Goal: Transaction & Acquisition: Purchase product/service

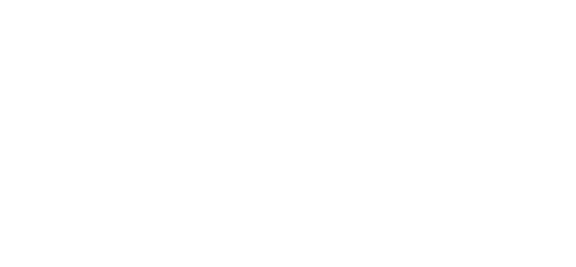
select select "*****"
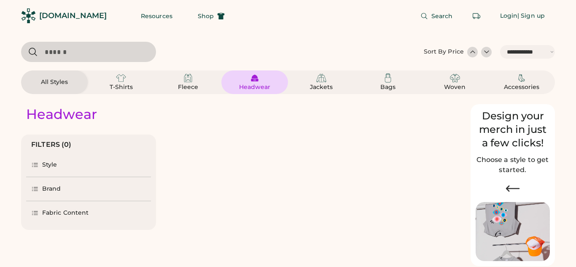
select select "*"
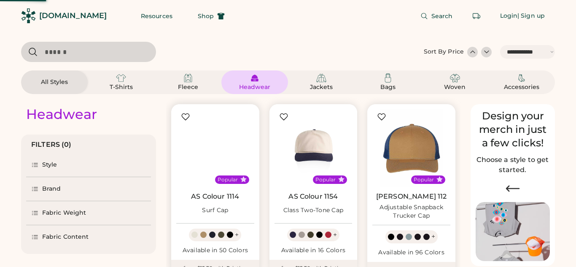
scroll to position [19, 0]
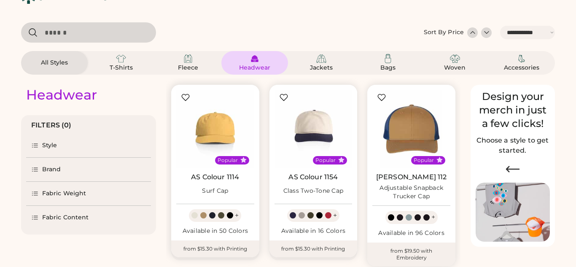
scroll to position [23, 0]
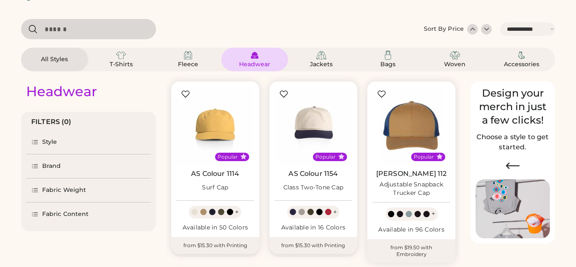
select select "*****"
select select "*"
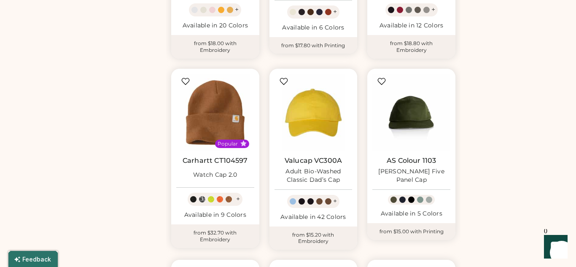
scroll to position [417, 0]
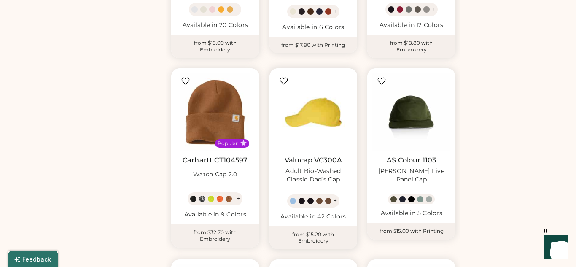
click at [313, 120] on img at bounding box center [314, 112] width 78 height 78
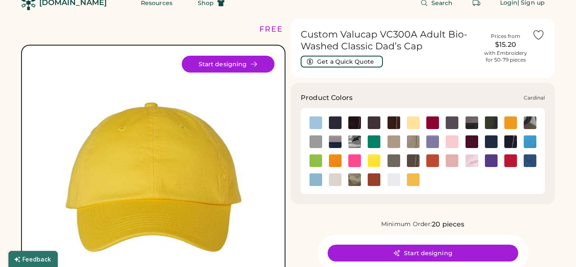
click at [432, 126] on img at bounding box center [432, 122] width 13 height 13
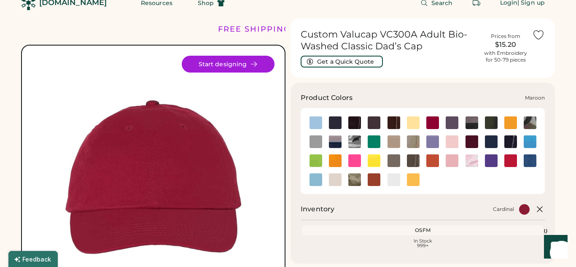
click at [468, 142] on img at bounding box center [472, 141] width 13 height 13
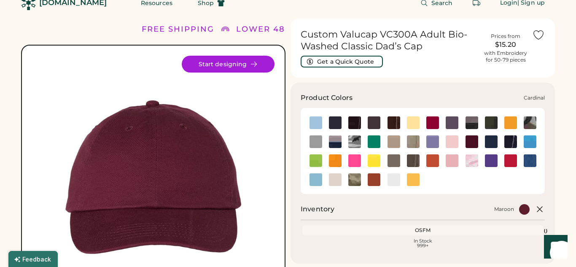
click at [436, 120] on img at bounding box center [432, 122] width 13 height 13
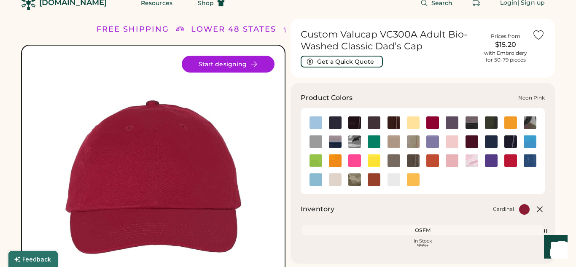
click at [358, 163] on img at bounding box center [354, 160] width 13 height 13
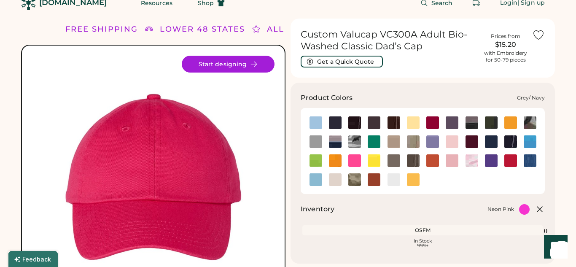
click at [337, 142] on img at bounding box center [335, 141] width 13 height 13
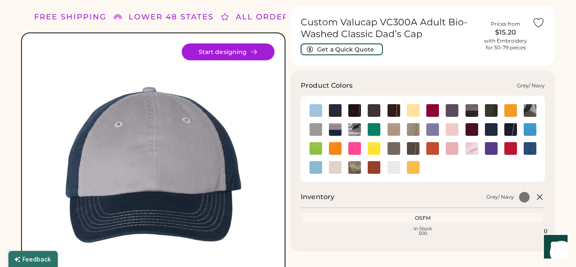
scroll to position [37, 0]
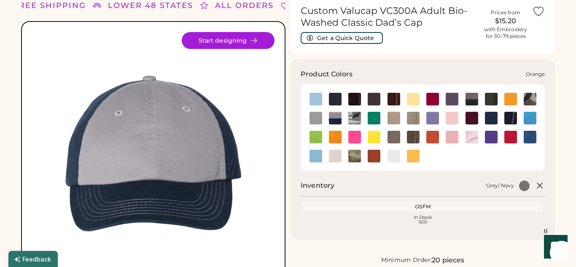
click at [427, 137] on img at bounding box center [432, 137] width 13 height 13
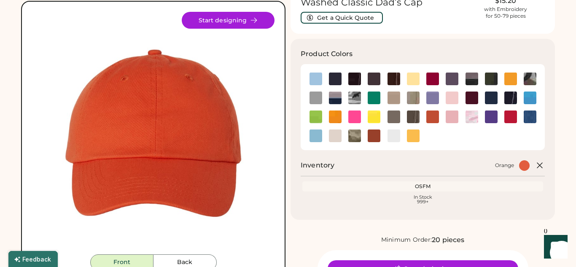
scroll to position [56, 0]
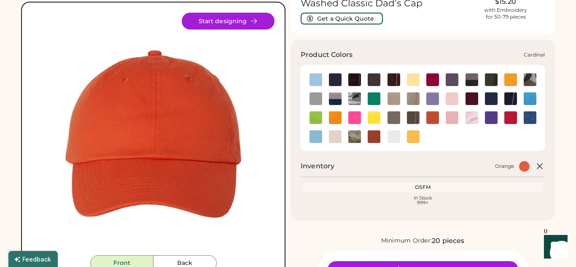
click at [434, 81] on img at bounding box center [432, 79] width 13 height 13
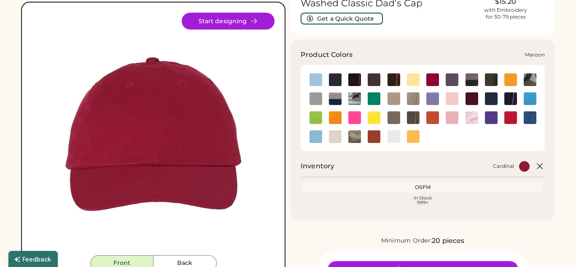
click at [477, 102] on img at bounding box center [472, 98] width 13 height 13
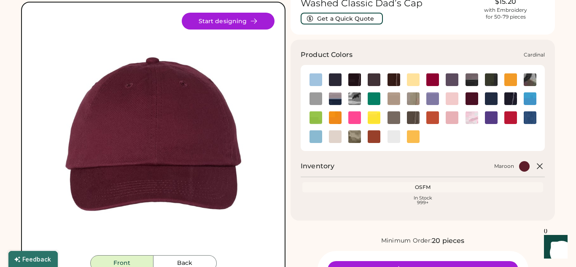
click at [436, 83] on img at bounding box center [432, 79] width 13 height 13
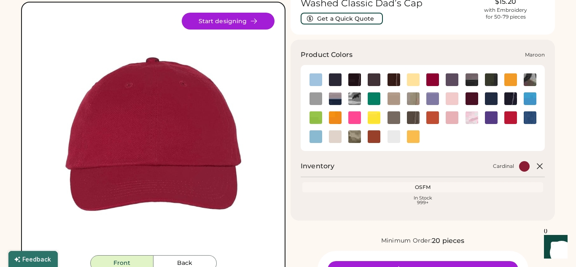
click at [469, 100] on img at bounding box center [472, 98] width 13 height 13
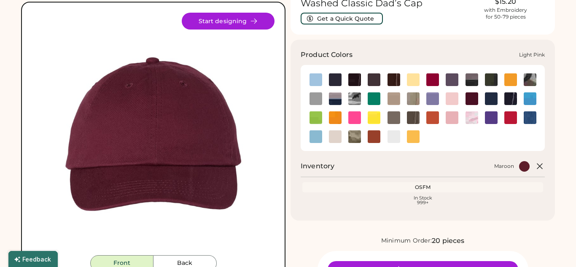
click at [453, 101] on img at bounding box center [452, 98] width 13 height 13
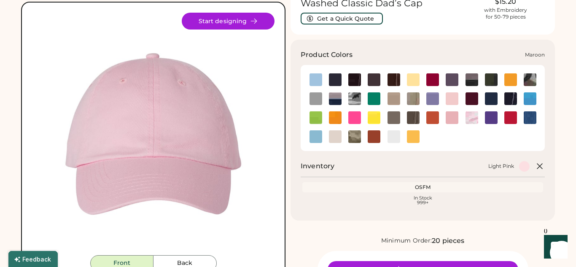
click at [474, 100] on img at bounding box center [472, 98] width 13 height 13
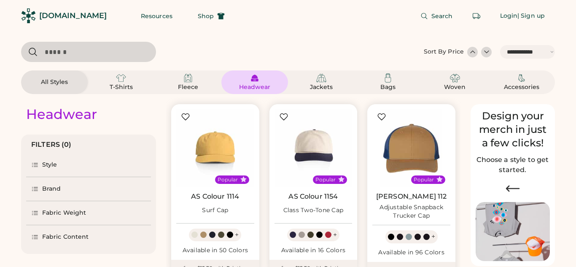
select select "*****"
select select "*"
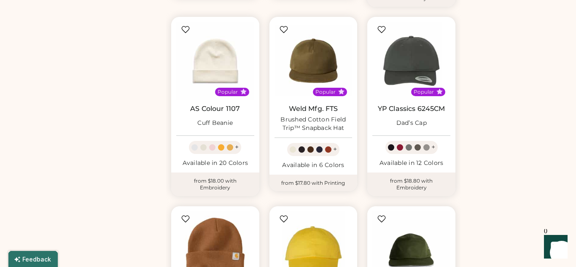
scroll to position [271, 0]
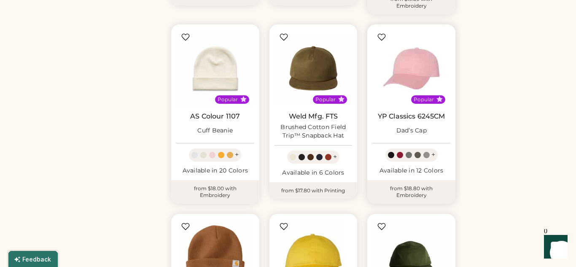
click at [417, 73] on img at bounding box center [411, 69] width 78 height 78
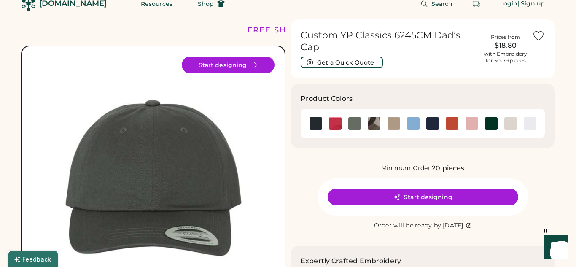
scroll to position [13, 0]
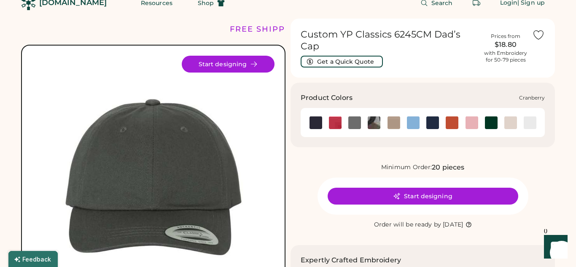
click at [335, 116] on img at bounding box center [335, 122] width 13 height 13
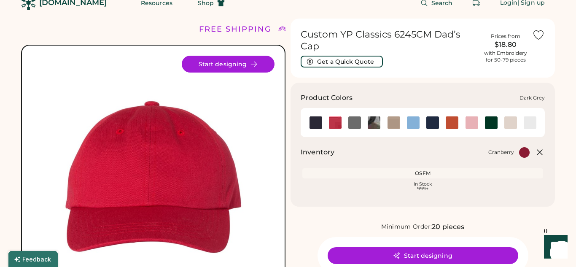
click at [356, 118] on img at bounding box center [354, 122] width 13 height 13
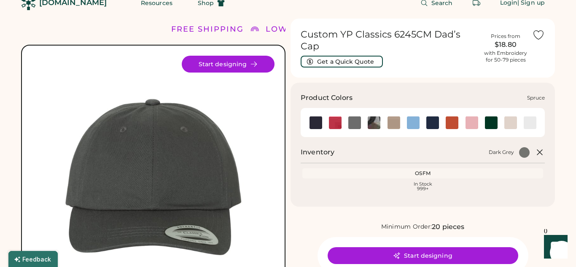
click at [490, 116] on img at bounding box center [491, 122] width 13 height 13
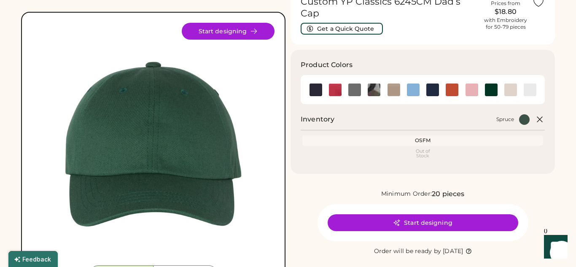
scroll to position [46, 0]
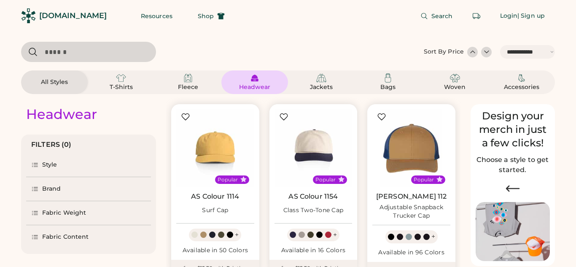
select select "*****"
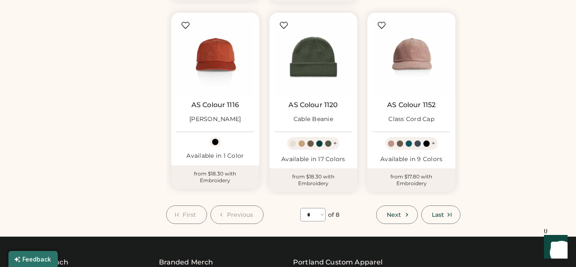
scroll to position [670, 0]
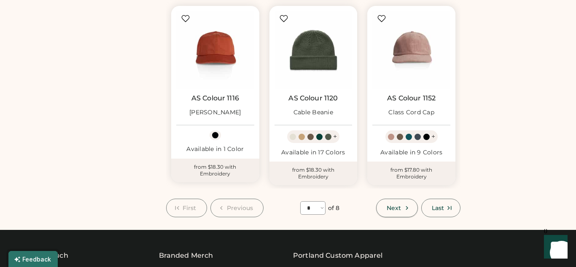
click at [394, 209] on span "Next" at bounding box center [394, 208] width 14 height 6
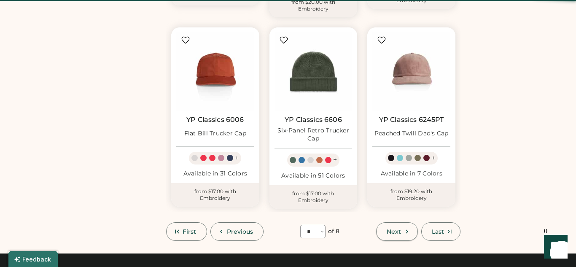
scroll to position [37, 0]
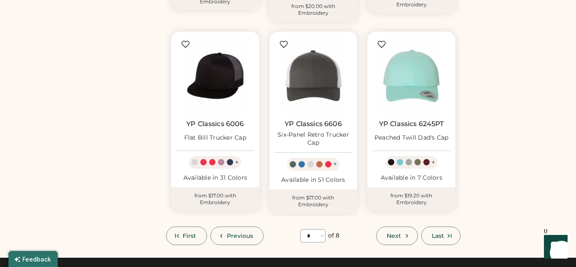
scroll to position [736, 0]
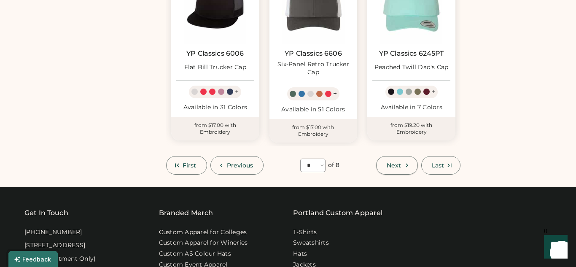
click at [407, 156] on button "Next" at bounding box center [396, 165] width 41 height 19
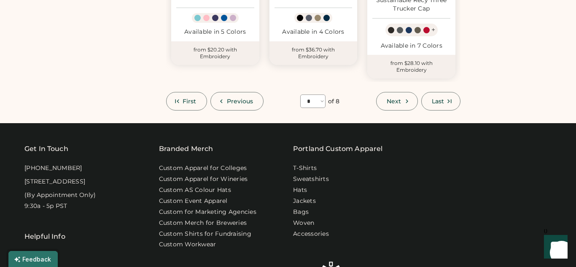
scroll to position [795, 0]
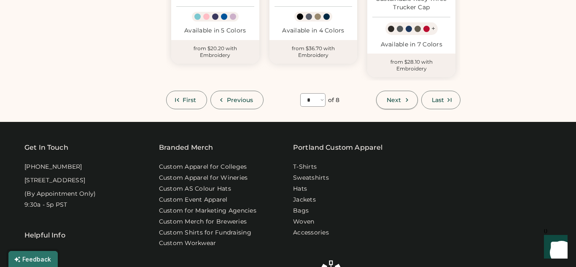
click at [399, 99] on span "Next" at bounding box center [394, 100] width 14 height 6
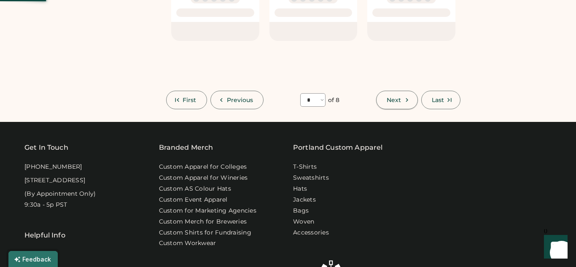
select select "*"
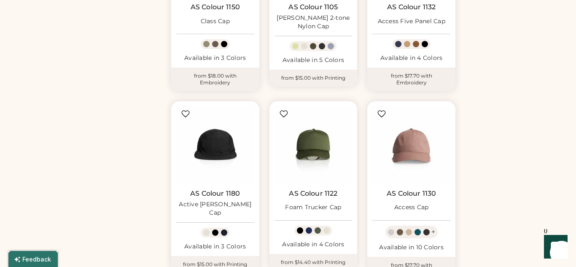
scroll to position [587, 0]
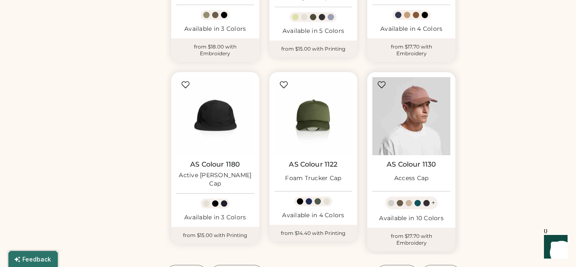
click at [418, 131] on img at bounding box center [411, 116] width 78 height 78
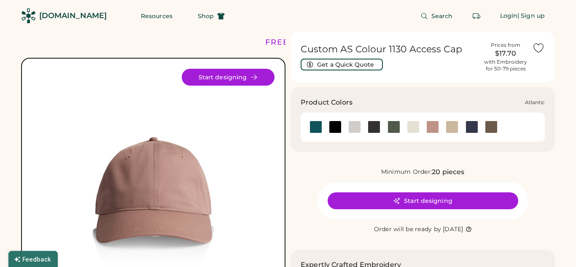
click at [313, 132] on div at bounding box center [316, 127] width 13 height 13
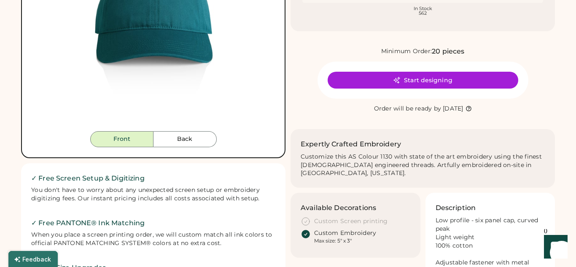
scroll to position [178, 0]
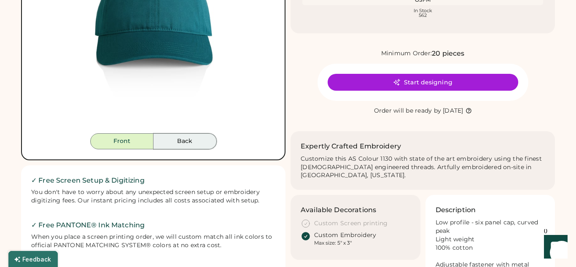
click at [186, 146] on button "Back" at bounding box center [185, 141] width 63 height 16
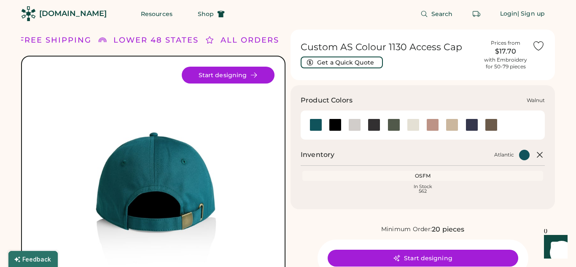
scroll to position [0, 0]
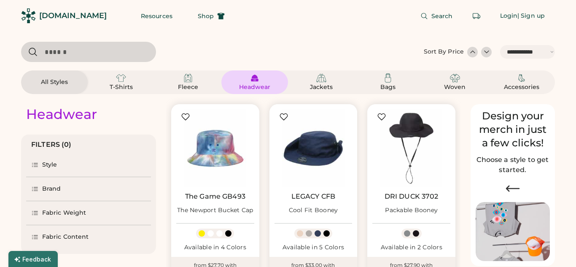
select select "*****"
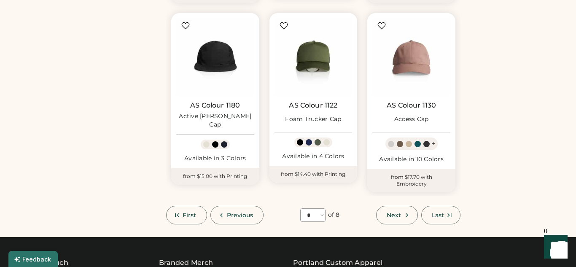
scroll to position [651, 0]
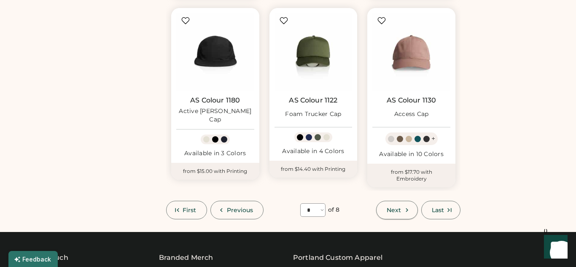
click at [393, 209] on span "Next" at bounding box center [394, 210] width 14 height 6
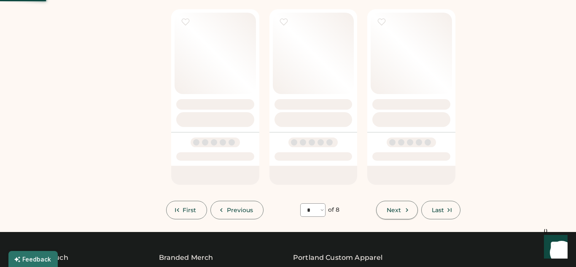
select select "*"
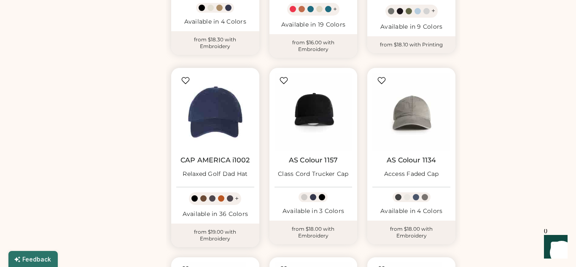
scroll to position [420, 0]
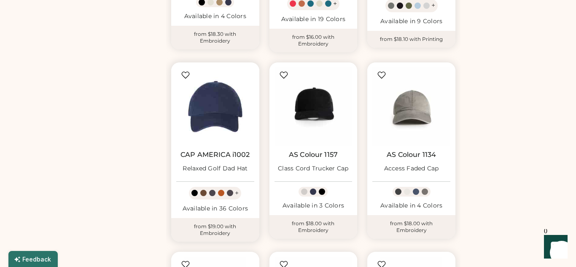
click at [218, 116] on img at bounding box center [215, 106] width 78 height 78
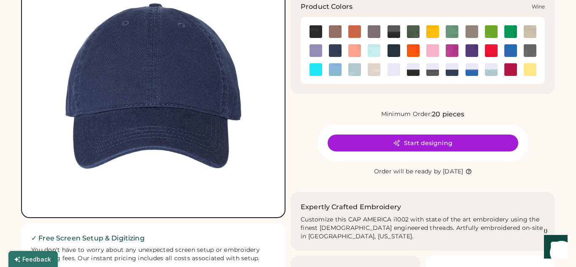
click at [513, 70] on img at bounding box center [510, 69] width 13 height 13
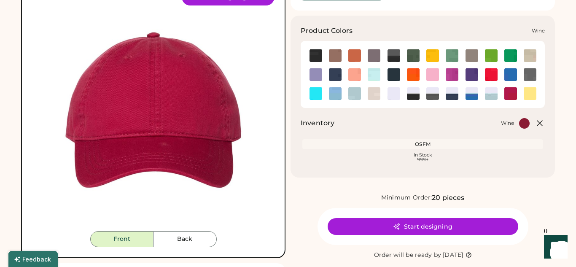
scroll to position [73, 0]
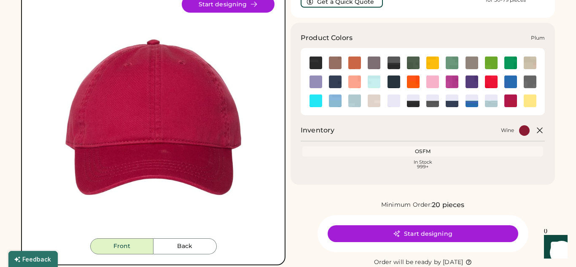
click at [454, 82] on img at bounding box center [452, 81] width 13 height 13
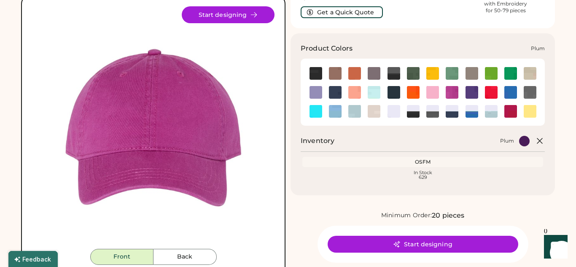
scroll to position [59, 0]
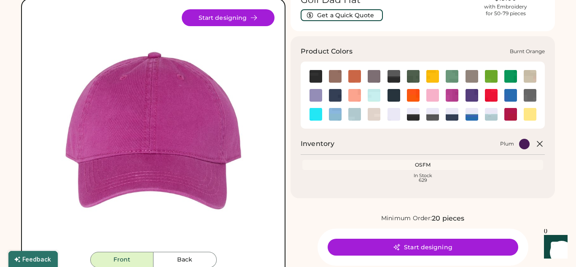
click at [358, 78] on img at bounding box center [354, 76] width 13 height 13
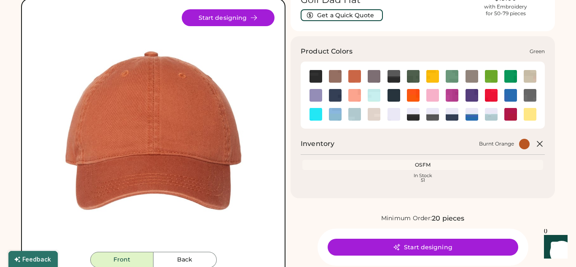
click at [454, 73] on img at bounding box center [452, 76] width 13 height 13
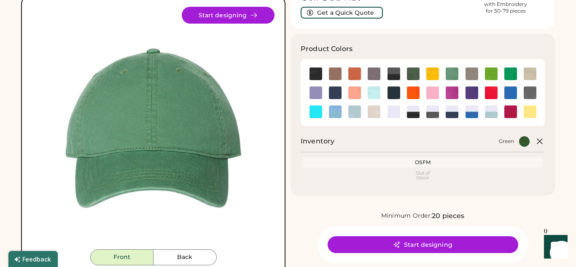
scroll to position [60, 0]
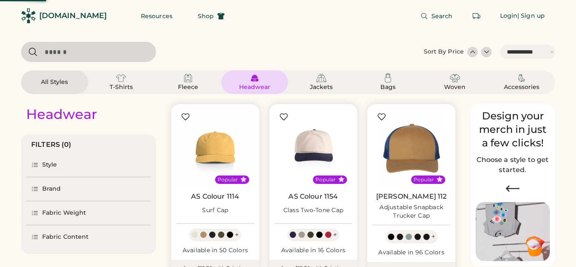
select select "*****"
select select "*"
